Goal: Transaction & Acquisition: Book appointment/travel/reservation

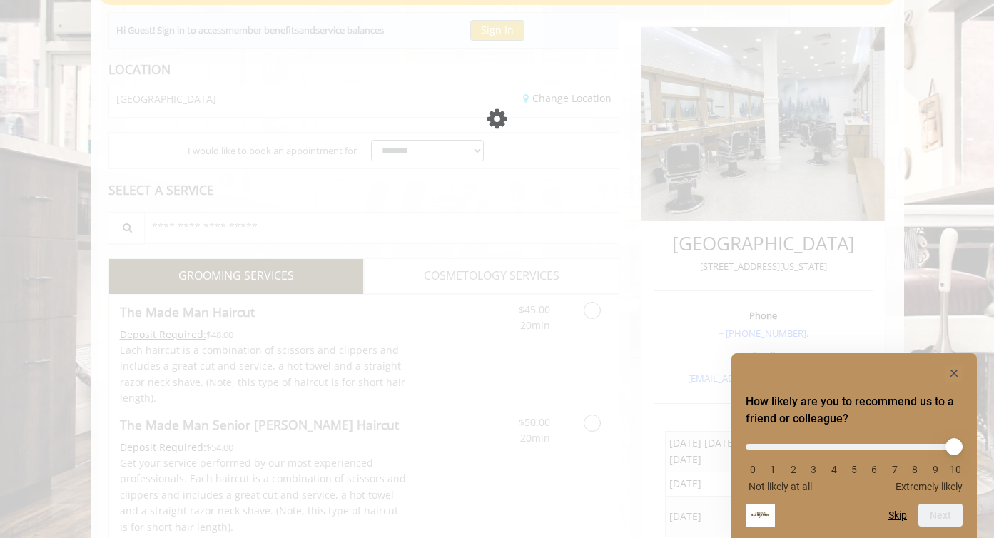
scroll to position [151, 0]
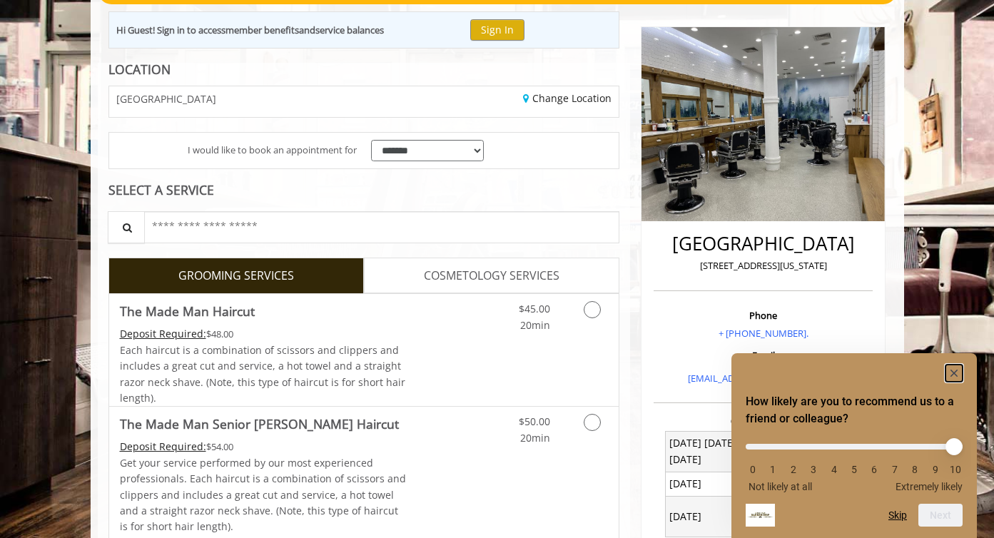
click at [957, 371] on rect "Hide survey" at bounding box center [954, 373] width 17 height 17
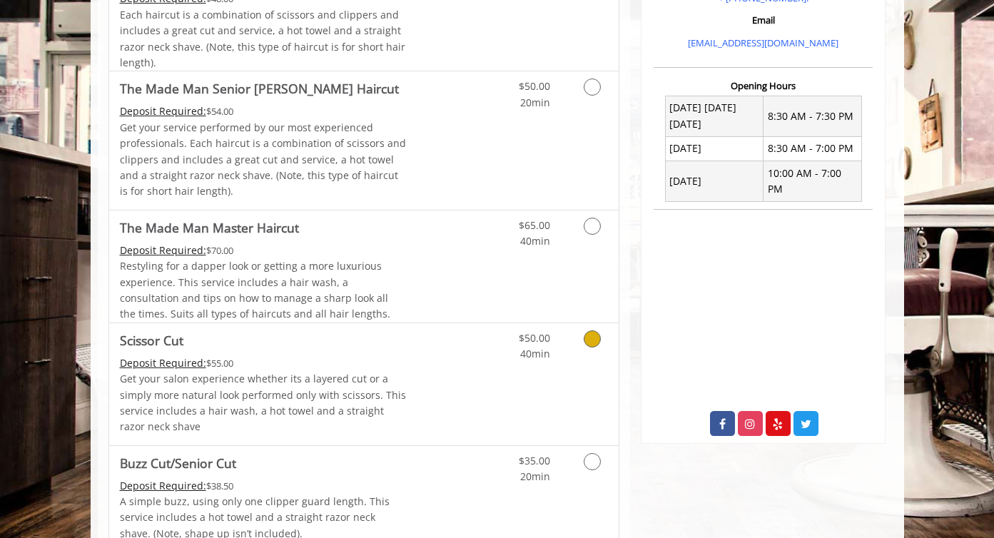
scroll to position [502, 0]
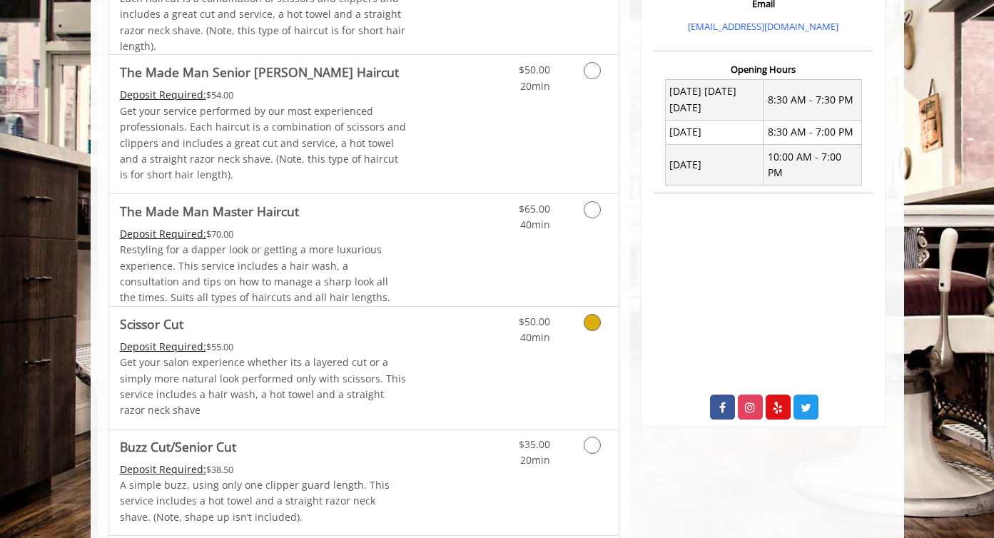
click at [429, 367] on link "Discounted Price" at bounding box center [448, 368] width 85 height 122
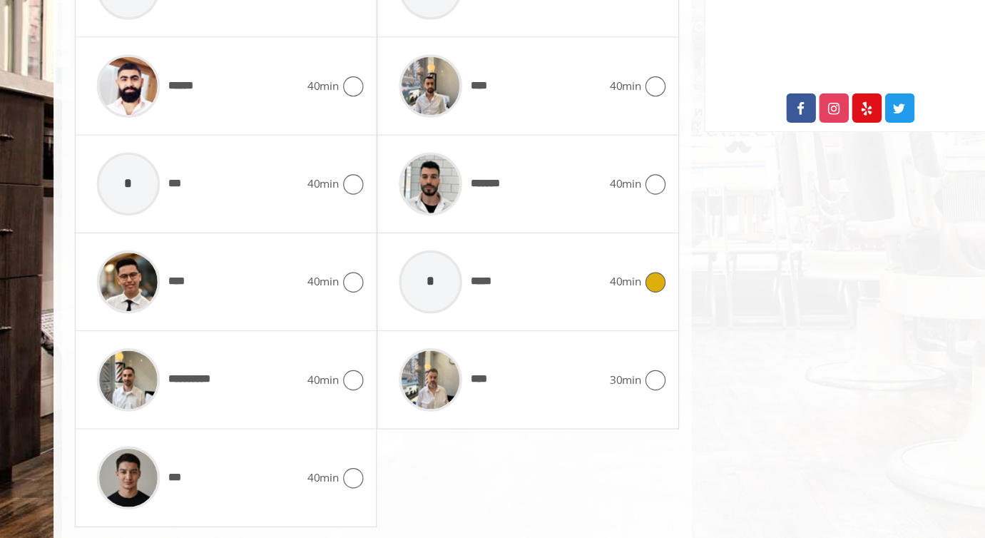
scroll to position [741, 0]
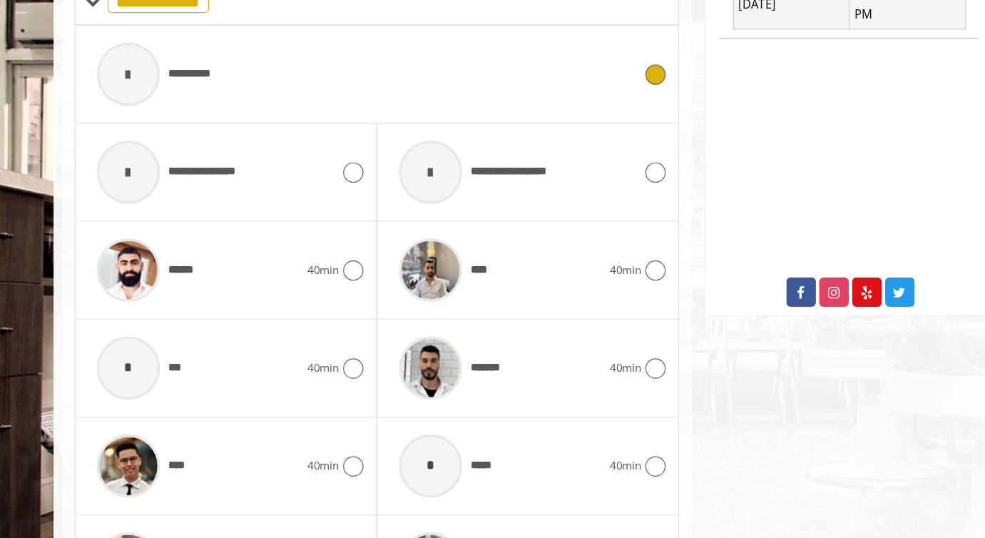
click at [265, 64] on div "**********" at bounding box center [350, 63] width 468 height 68
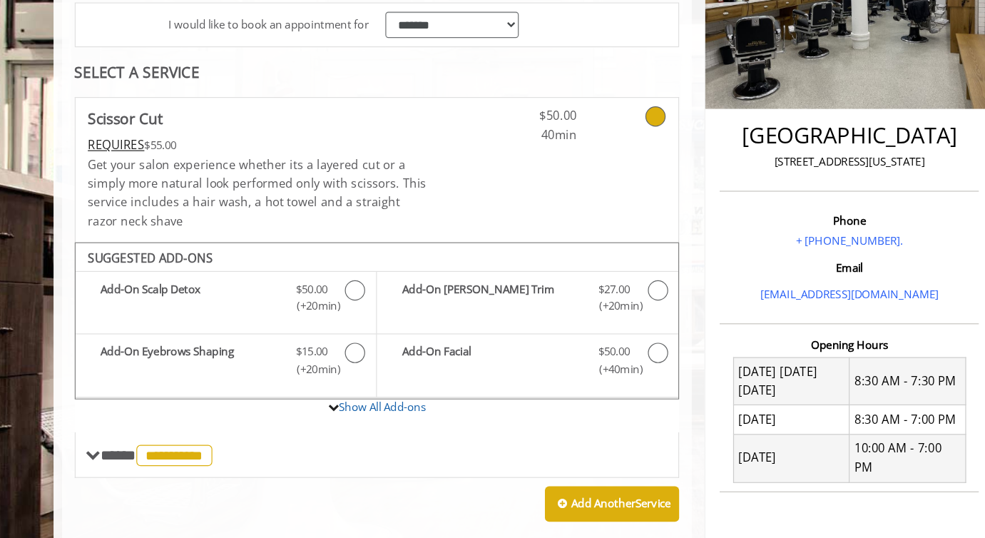
scroll to position [170, 0]
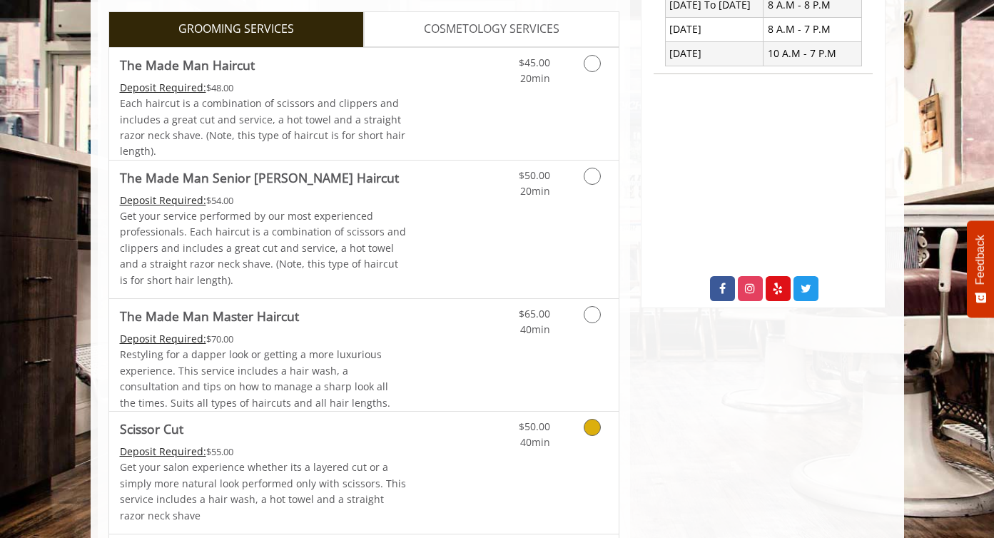
click at [587, 422] on icon "Grooming services" at bounding box center [592, 427] width 17 height 17
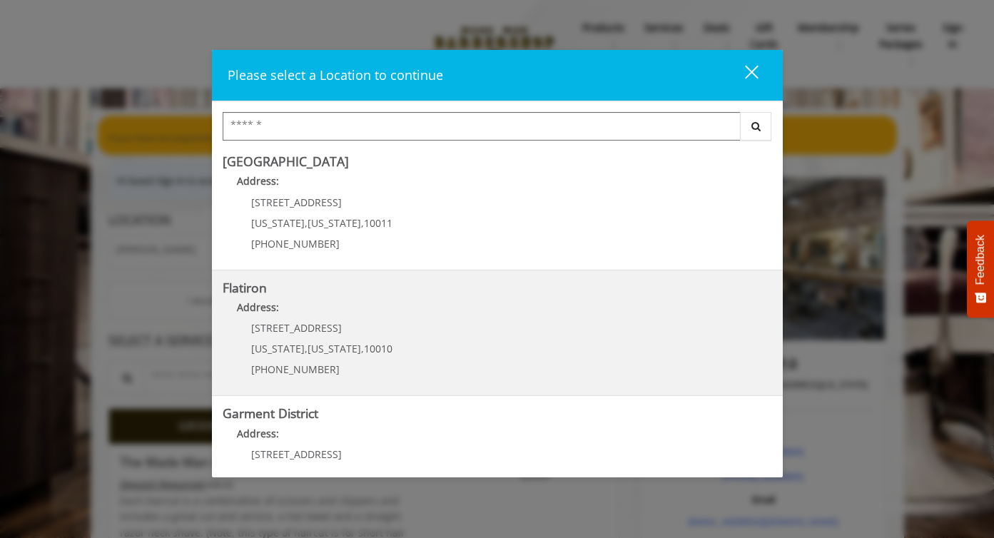
scroll to position [276, 0]
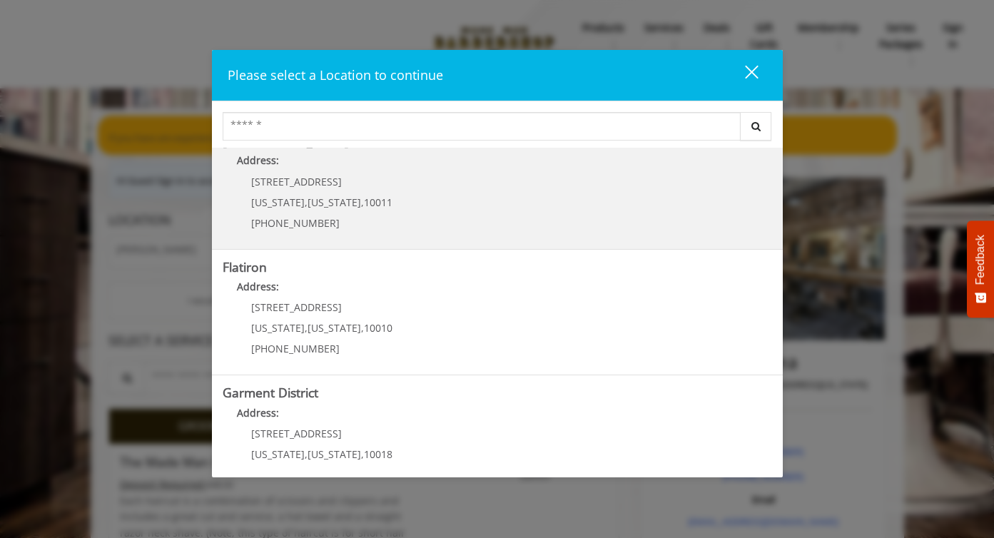
click at [343, 208] on span "[US_STATE]" at bounding box center [335, 203] width 54 height 14
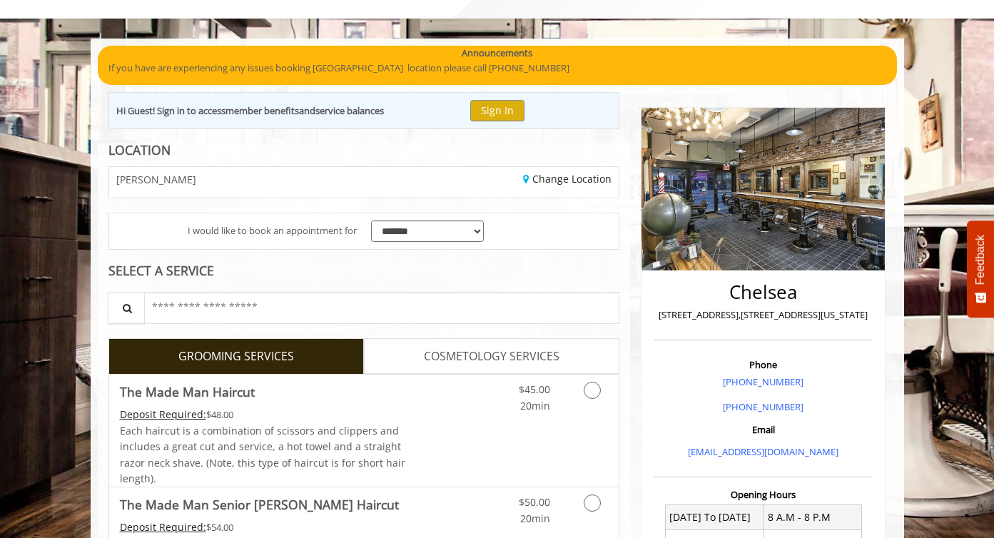
scroll to position [76, 0]
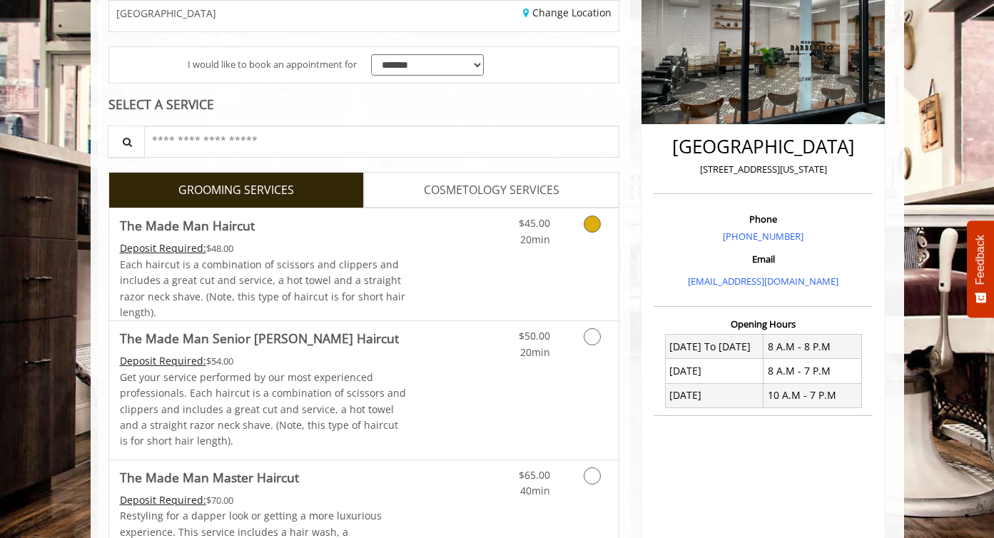
scroll to position [171, 0]
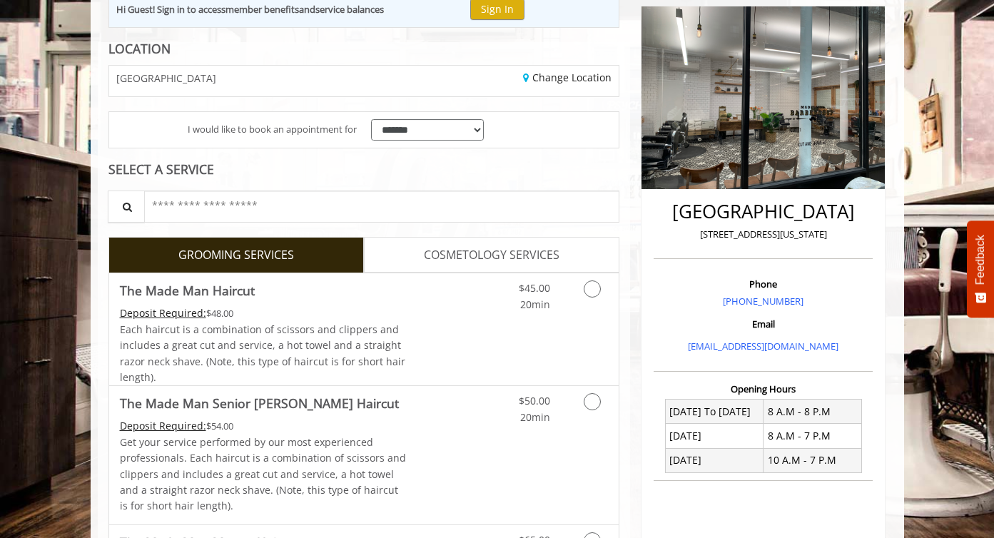
click at [239, 80] on div "CHELSEA 15TH STREET" at bounding box center [230, 81] width 265 height 31
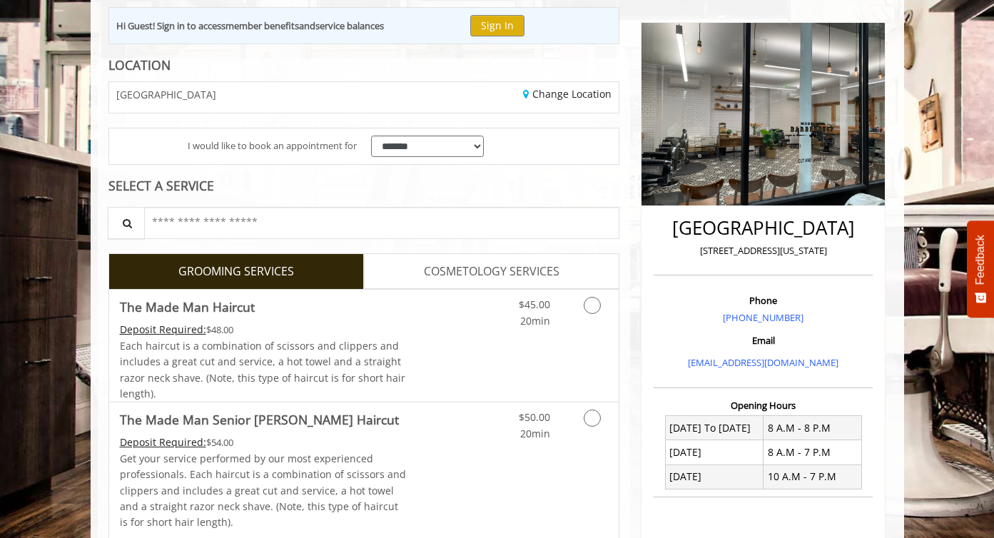
scroll to position [150, 0]
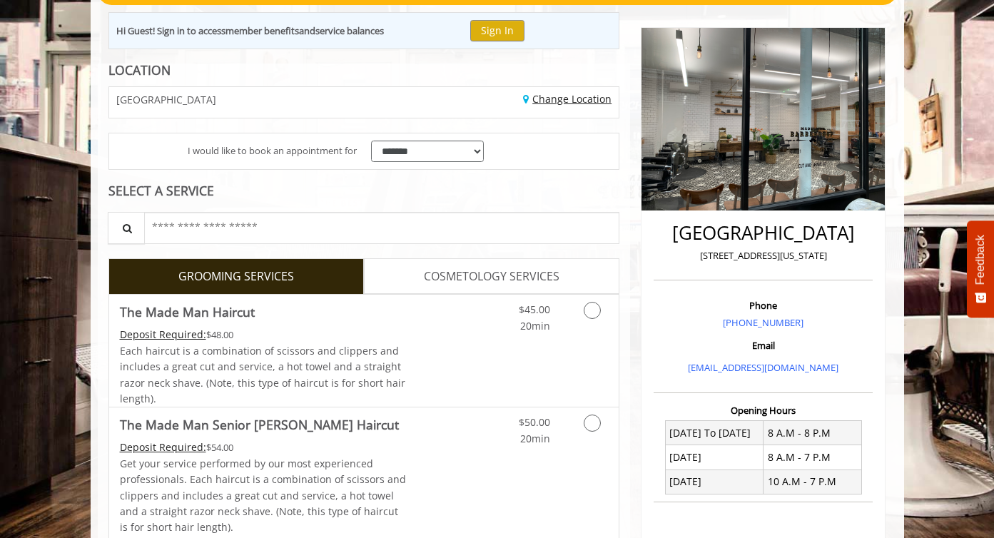
click at [569, 94] on link "Change Location" at bounding box center [567, 99] width 88 height 14
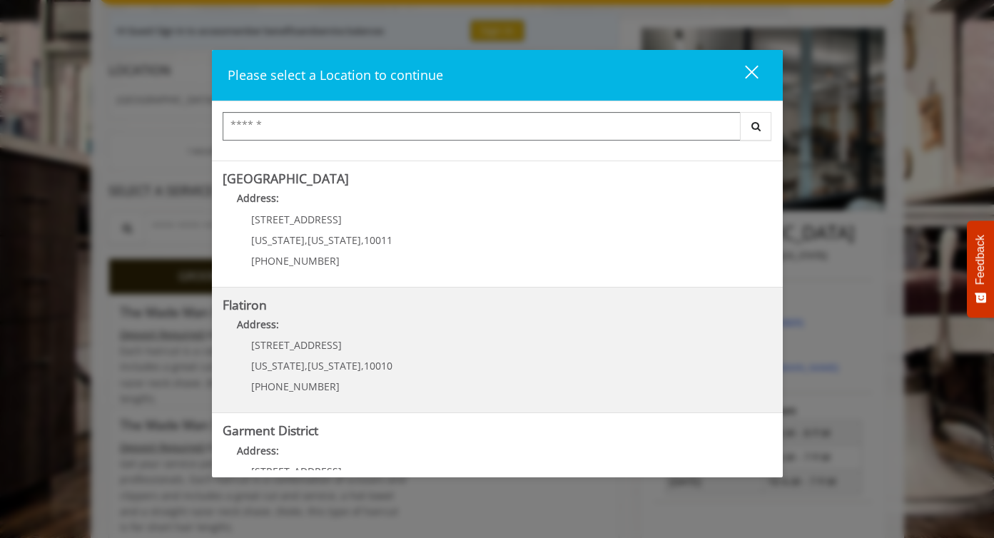
scroll to position [240, 0]
click at [415, 351] on "Flatiron Address: [STREET_ADDRESS][US_STATE][US_STATE] (917) 475-1765" at bounding box center [497, 348] width 549 height 104
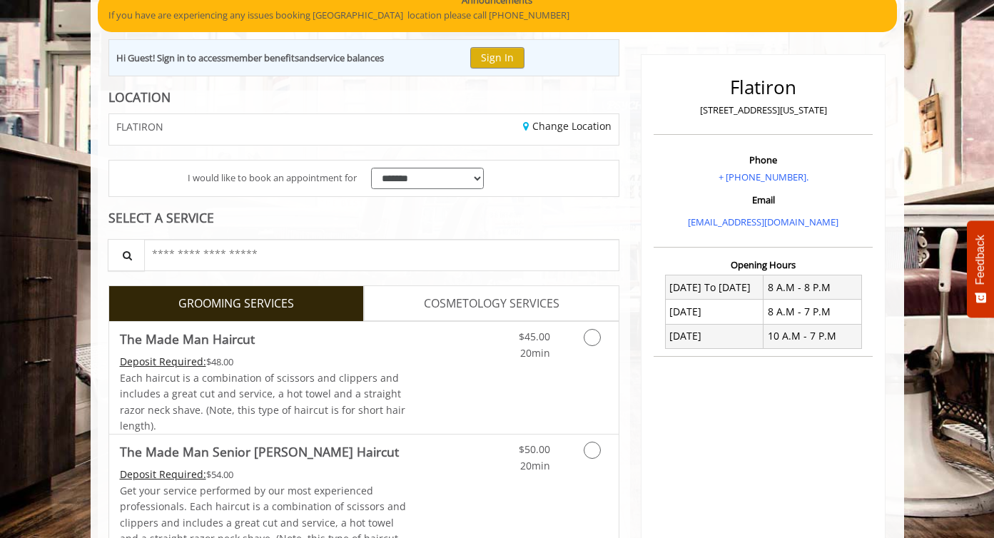
scroll to position [155, 0]
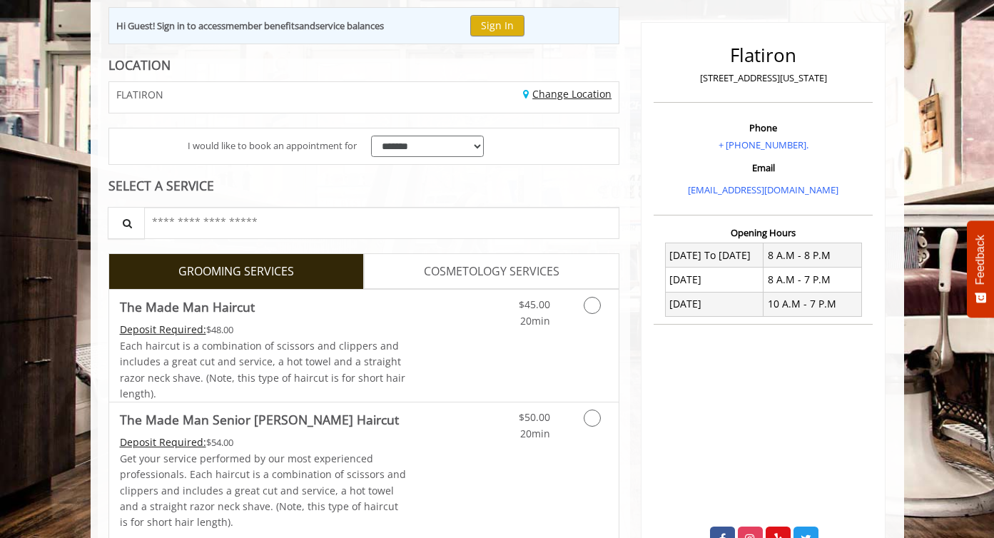
click at [534, 94] on link "Change Location" at bounding box center [567, 94] width 88 height 14
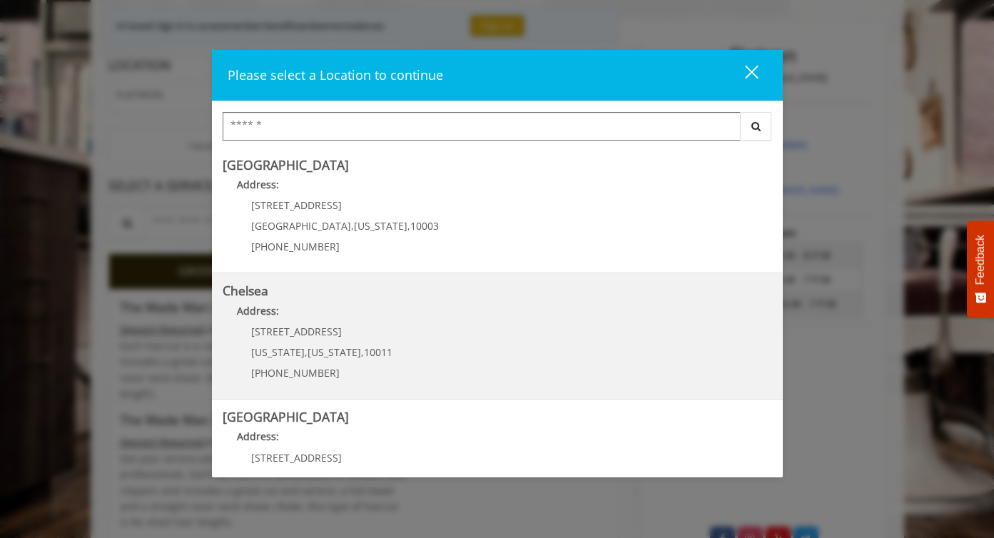
scroll to position [50, 0]
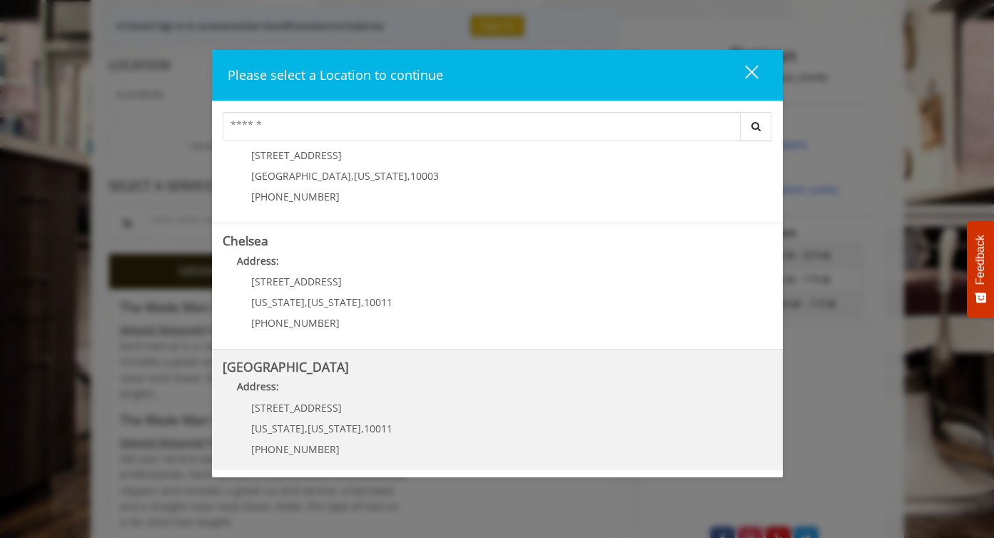
click at [404, 392] on Street "Address:" at bounding box center [497, 390] width 549 height 23
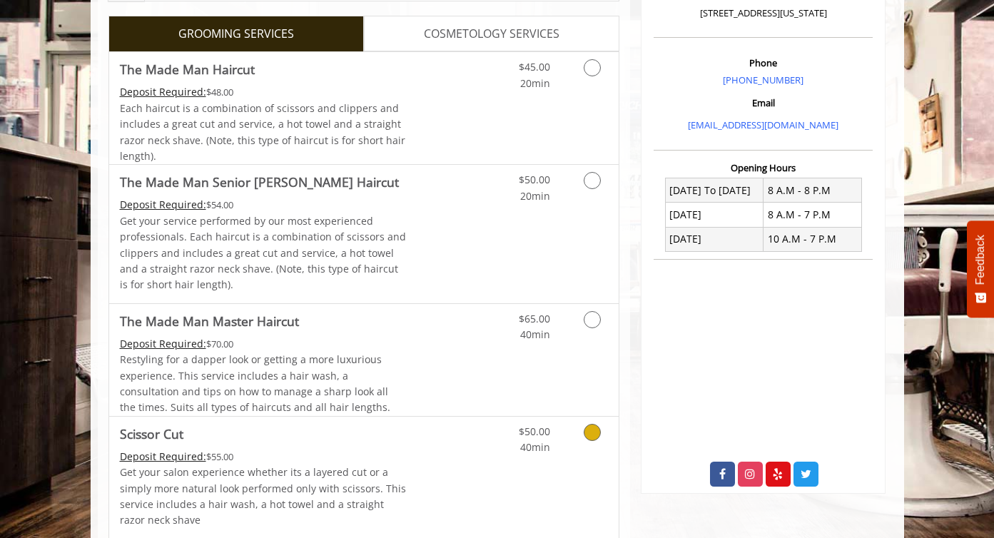
click at [548, 452] on span "40min" at bounding box center [535, 447] width 30 height 14
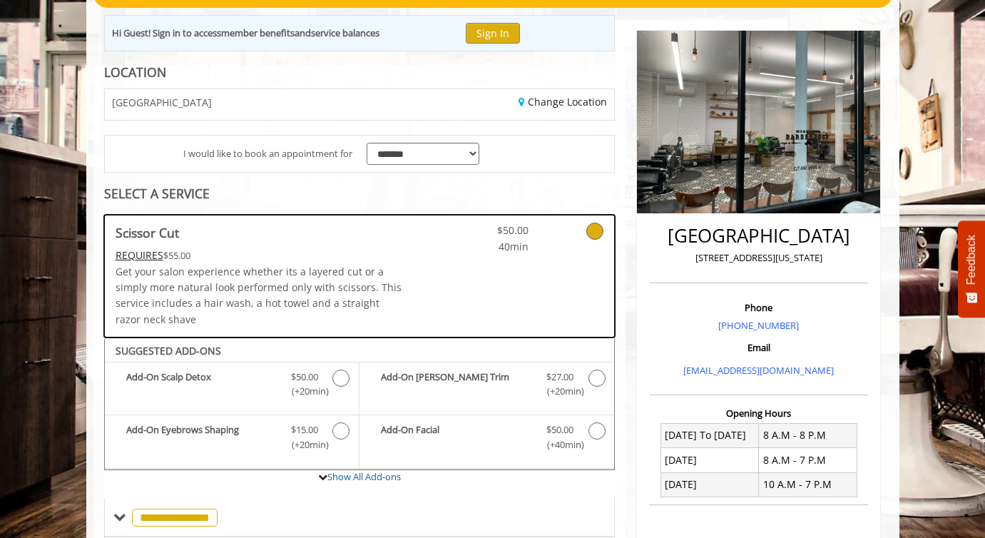
scroll to position [142, 0]
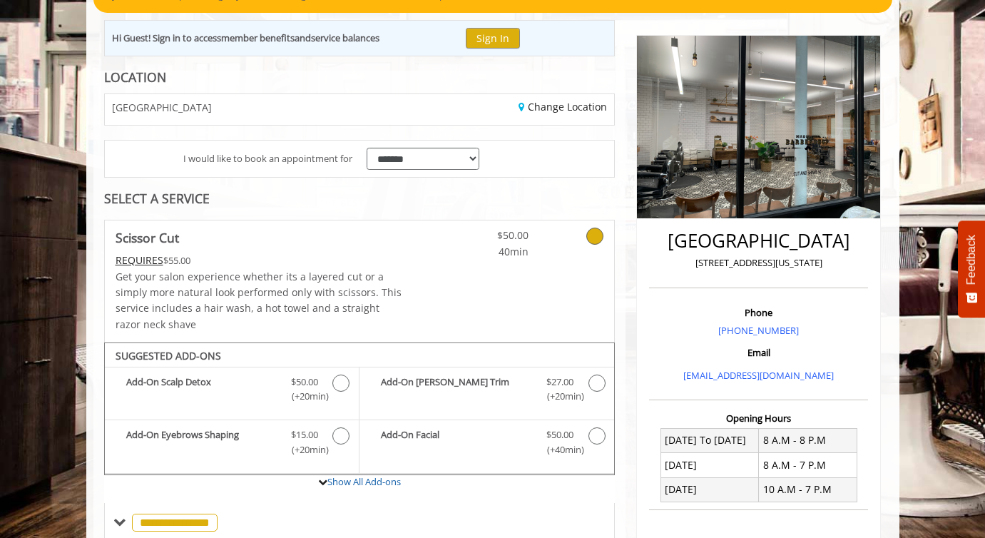
click at [345, 113] on div "CHELSEA 15TH STREET" at bounding box center [226, 109] width 265 height 31
click at [541, 101] on link "Change Location" at bounding box center [563, 107] width 88 height 14
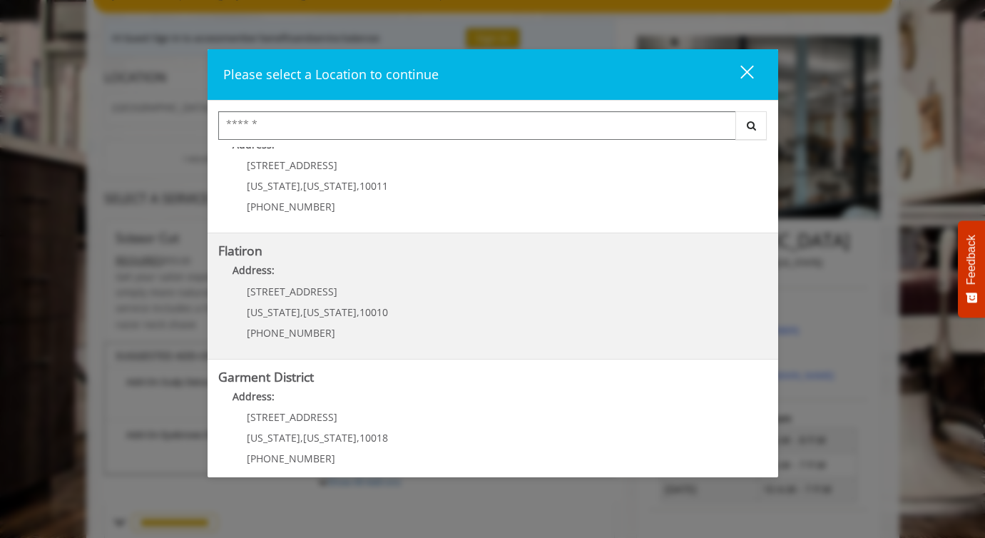
scroll to position [307, 0]
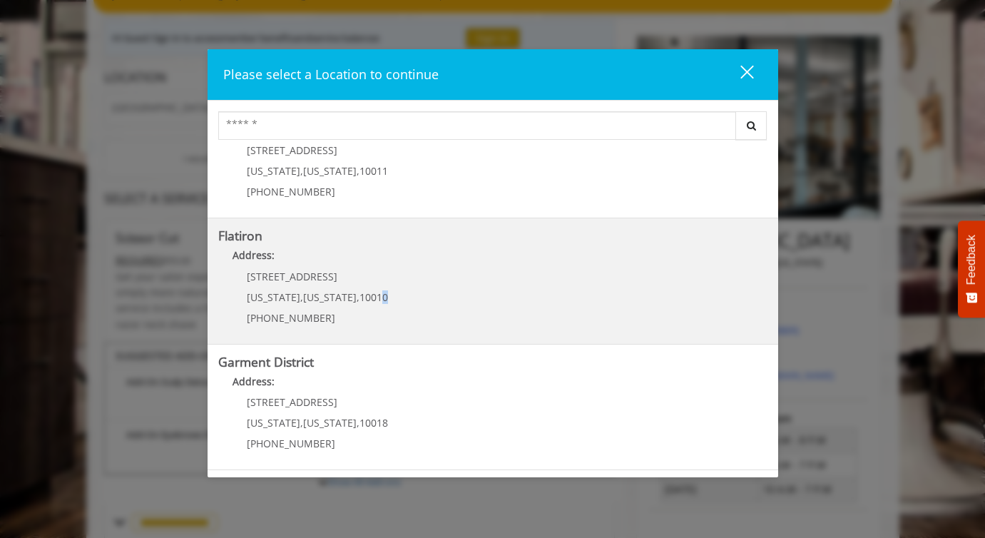
click at [371, 303] on span "10010" at bounding box center [374, 297] width 29 height 14
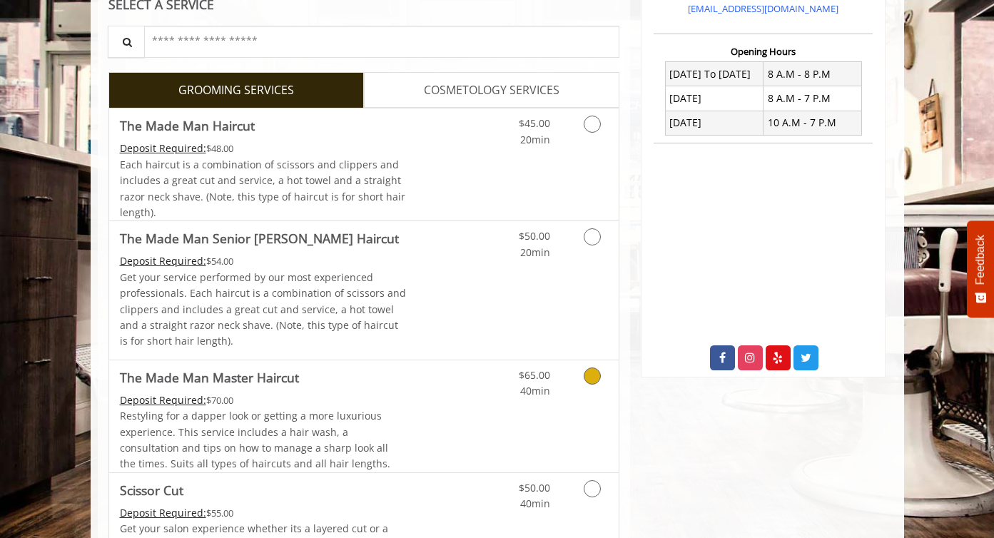
scroll to position [343, 0]
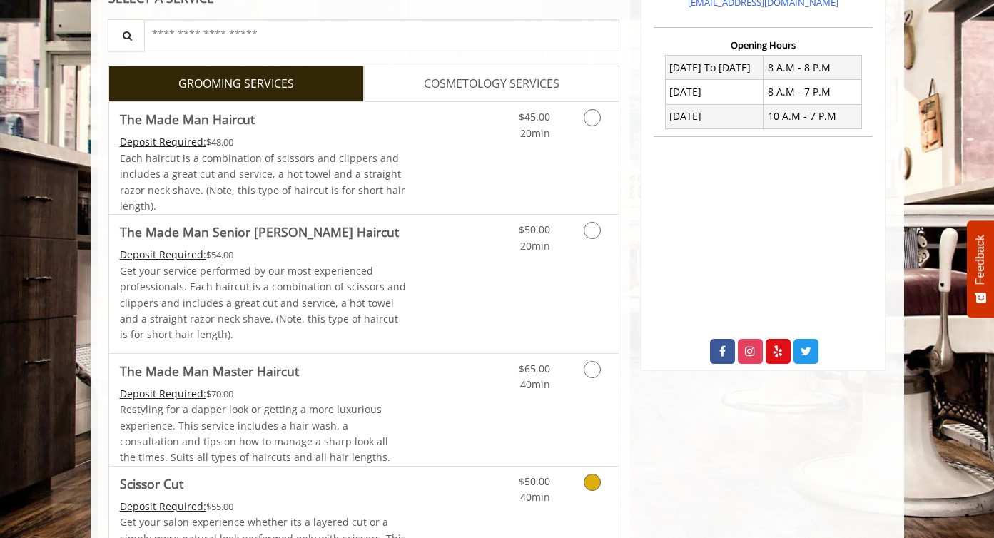
click at [561, 488] on div "Grooming services" at bounding box center [590, 486] width 58 height 39
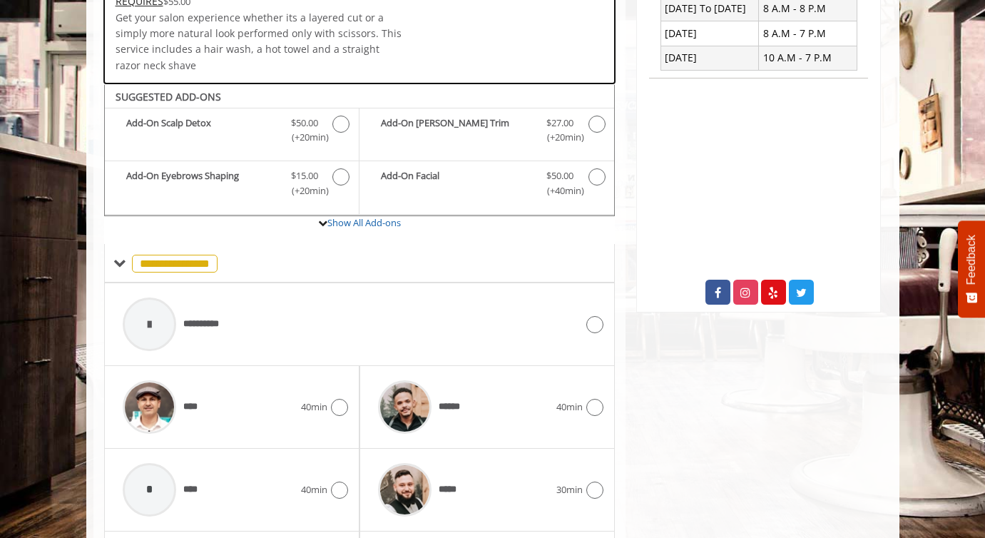
scroll to position [0, 0]
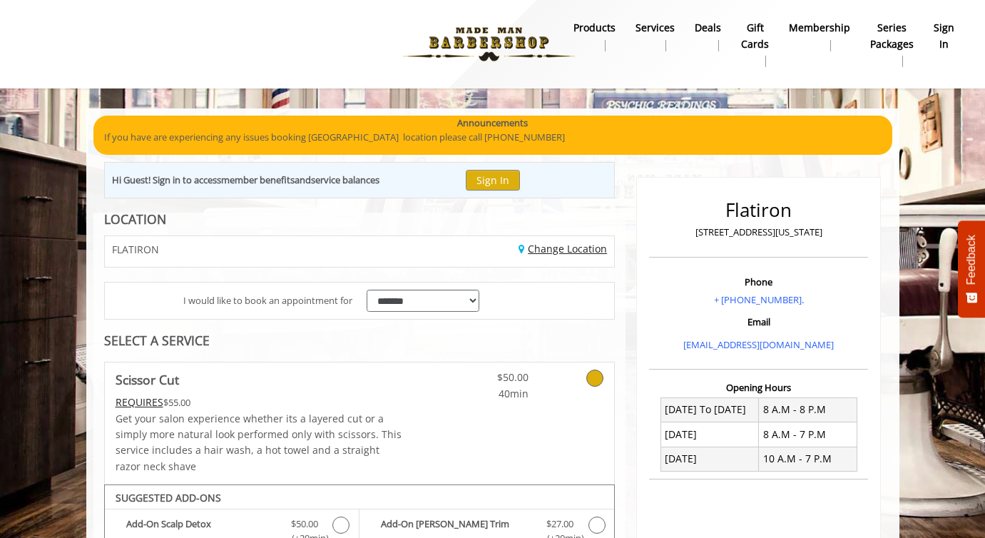
click at [548, 253] on link "Change Location" at bounding box center [563, 249] width 88 height 14
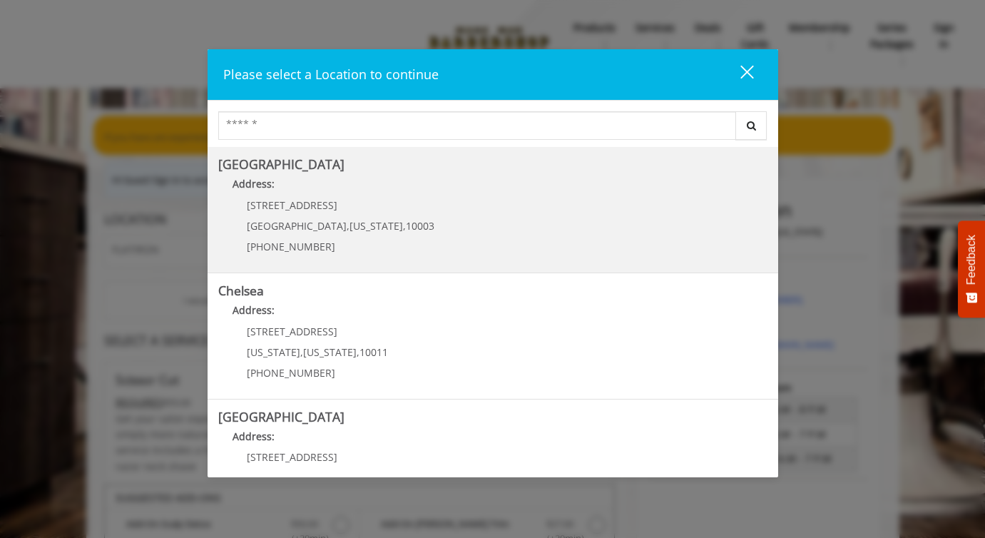
click at [341, 236] on div "60 E 8th St Manhattan , New York , 10003 (212) 598-1840" at bounding box center [329, 231] width 223 height 62
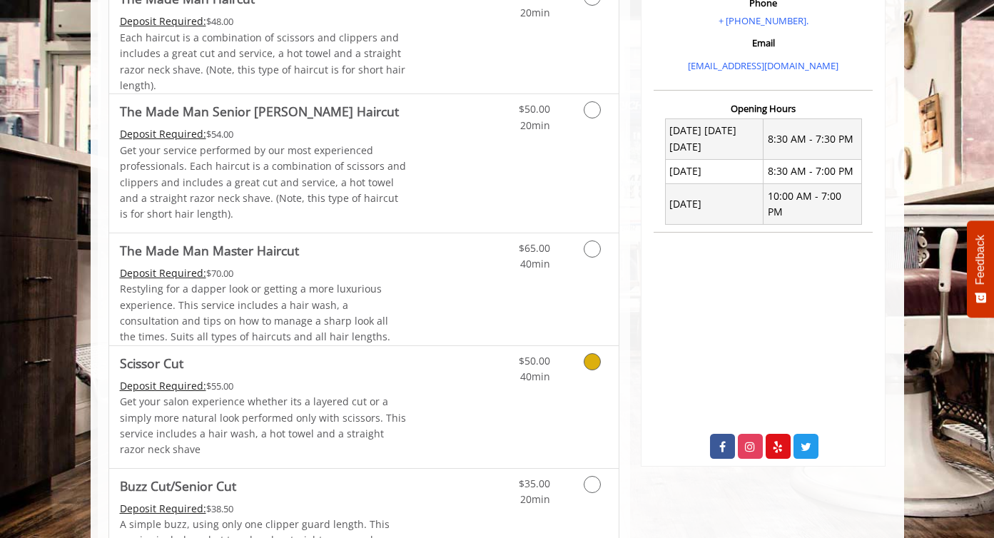
click at [581, 378] on link "Grooming services" at bounding box center [590, 365] width 36 height 39
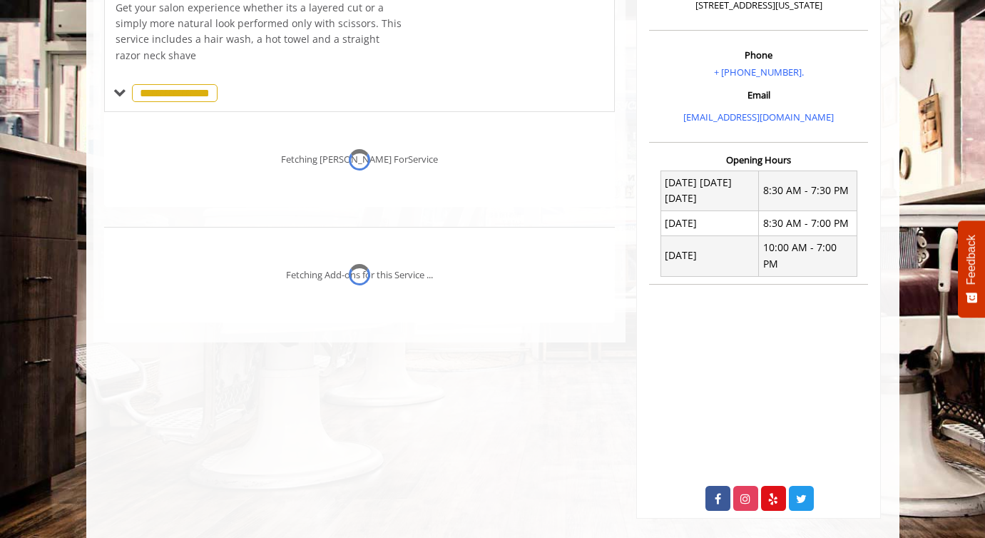
click at [589, 365] on div "**********" at bounding box center [359, 134] width 533 height 767
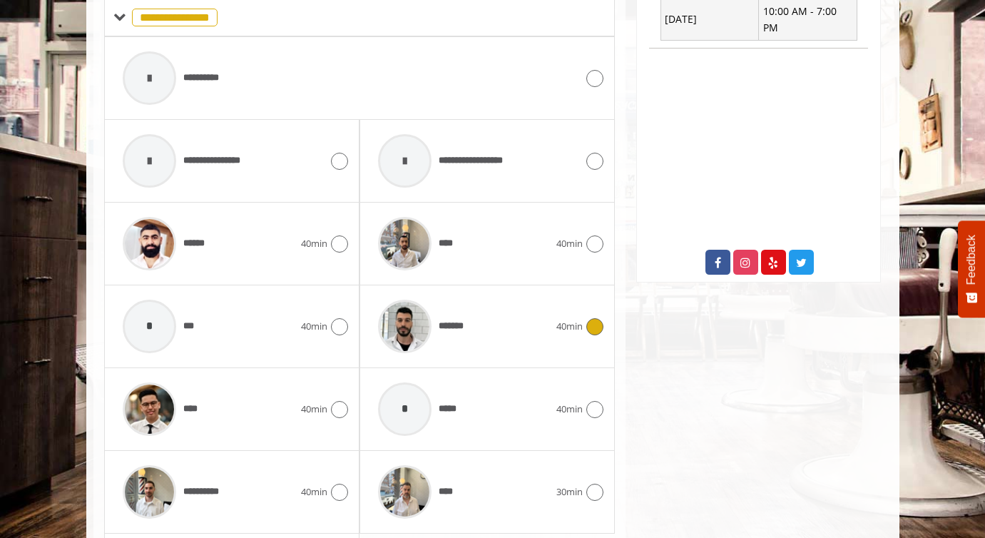
scroll to position [654, 0]
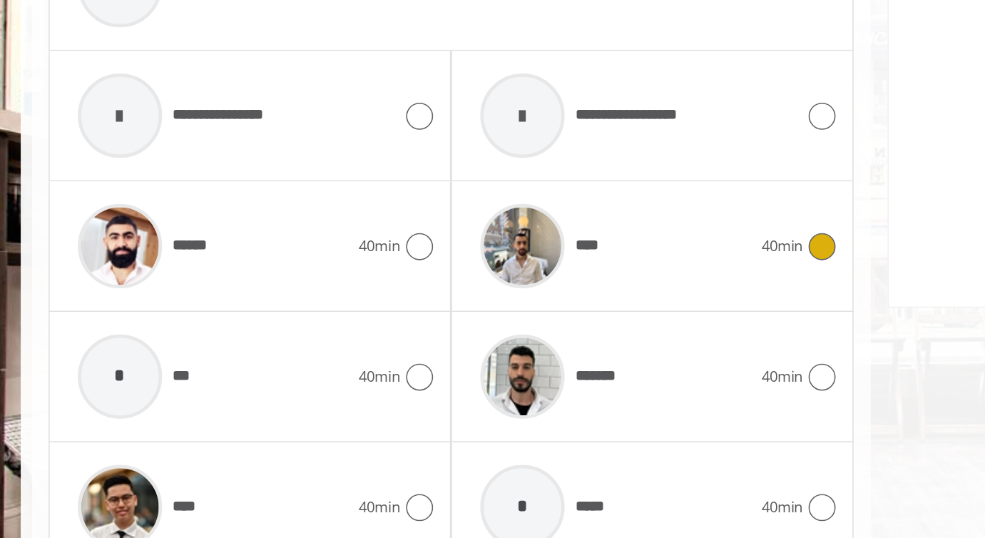
click at [392, 235] on img at bounding box center [405, 238] width 54 height 54
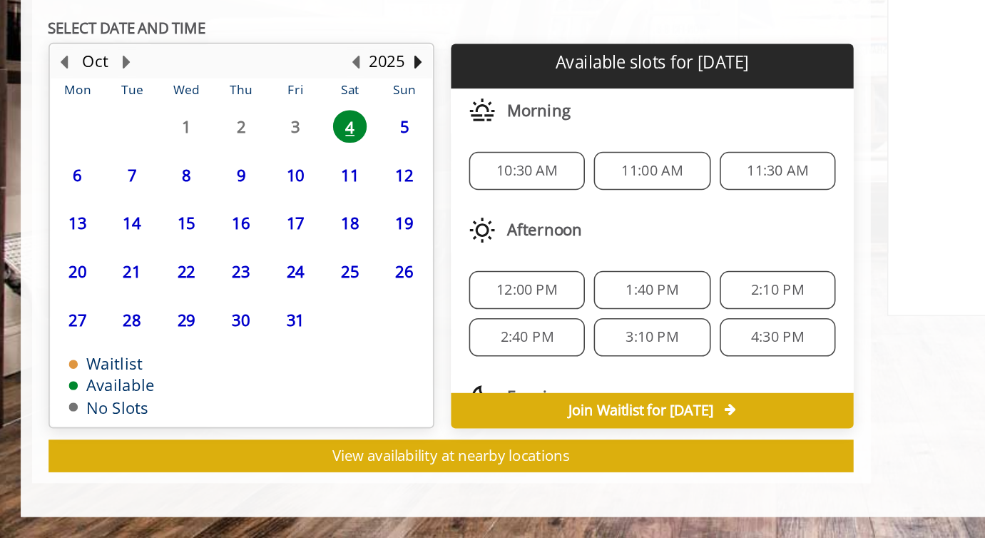
scroll to position [493, 0]
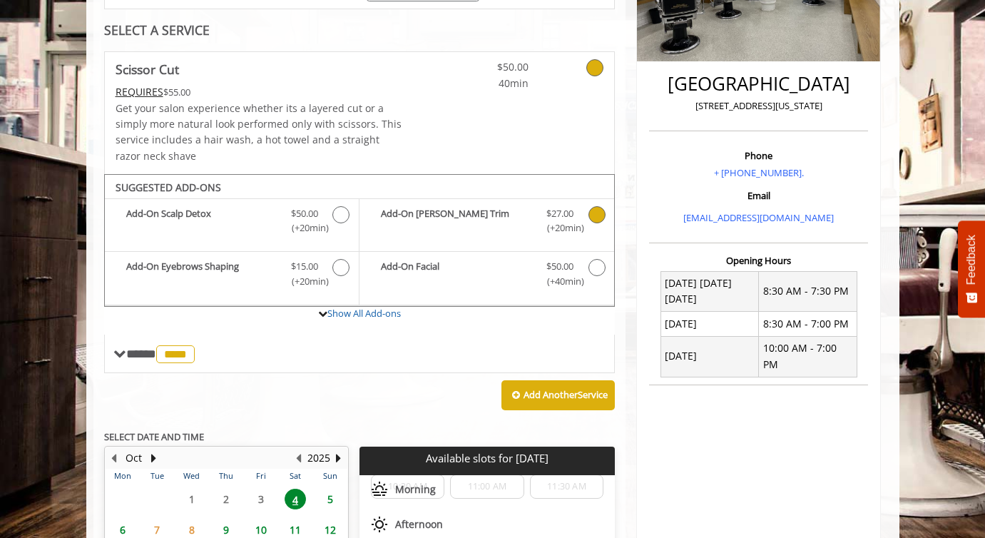
scroll to position [293, 0]
